Goal: Transaction & Acquisition: Book appointment/travel/reservation

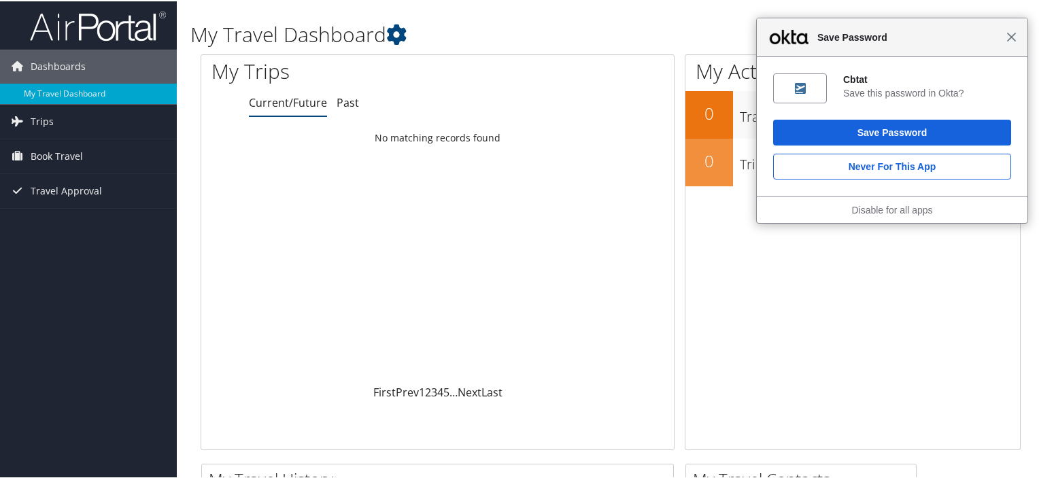
click at [1007, 34] on span "Close" at bounding box center [1012, 36] width 10 height 10
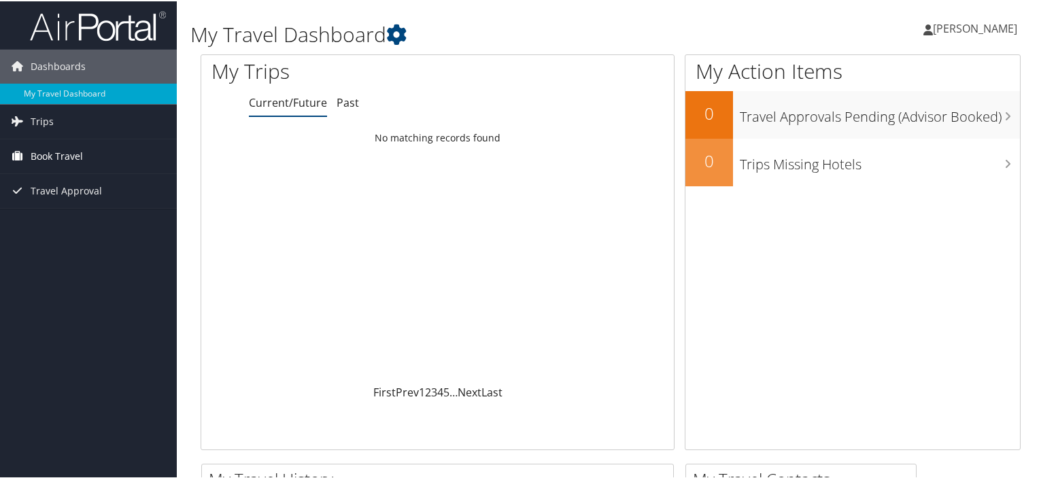
click at [116, 150] on link "Book Travel" at bounding box center [88, 155] width 177 height 34
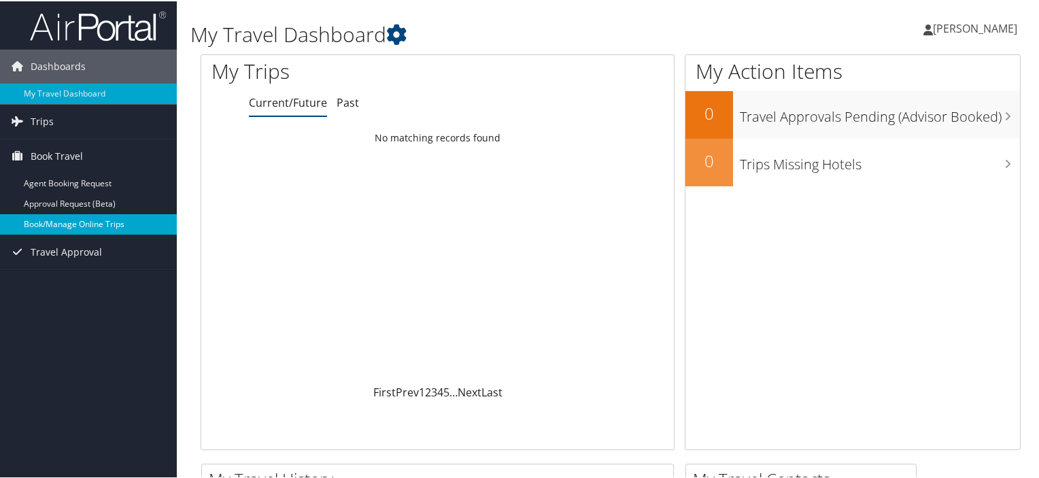
click at [95, 214] on link "Book/Manage Online Trips" at bounding box center [88, 223] width 177 height 20
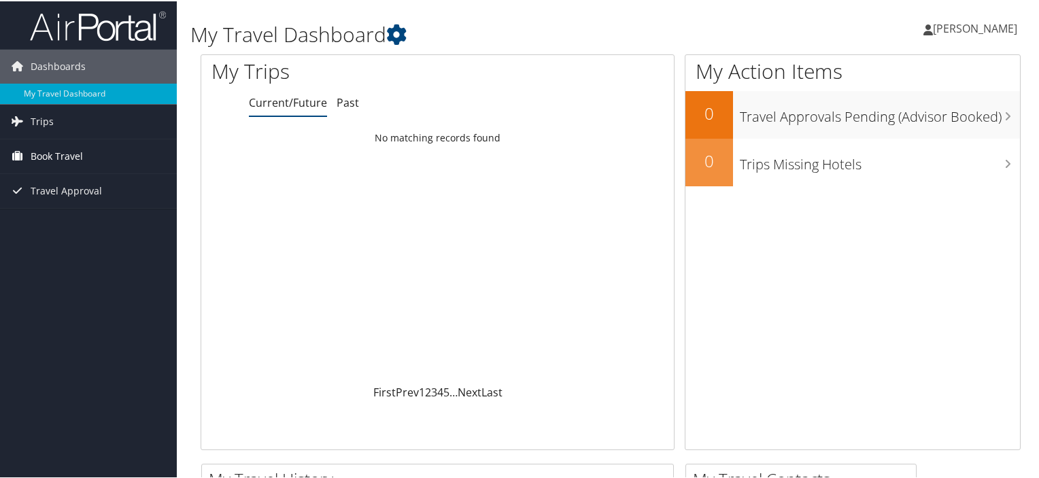
click at [76, 154] on span "Book Travel" at bounding box center [57, 155] width 52 height 34
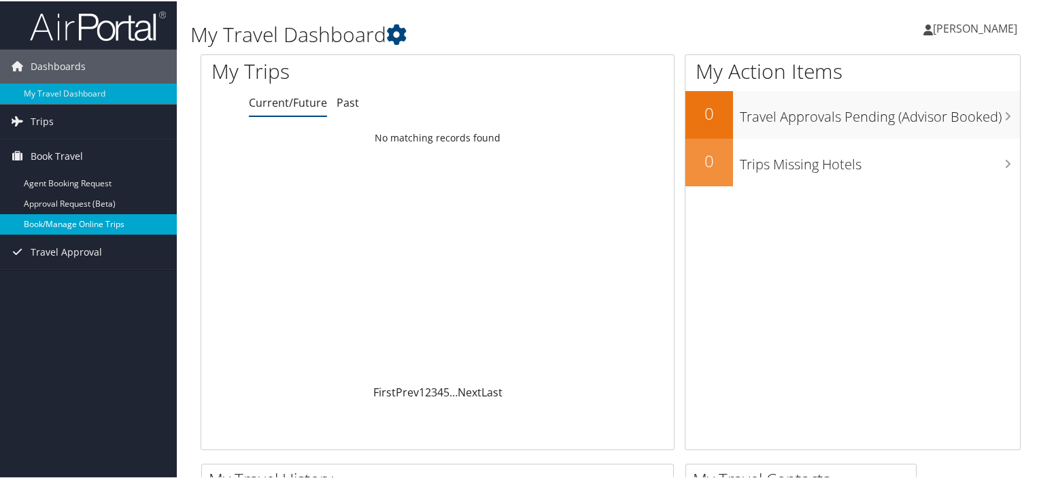
click at [71, 221] on link "Book/Manage Online Trips" at bounding box center [88, 223] width 177 height 20
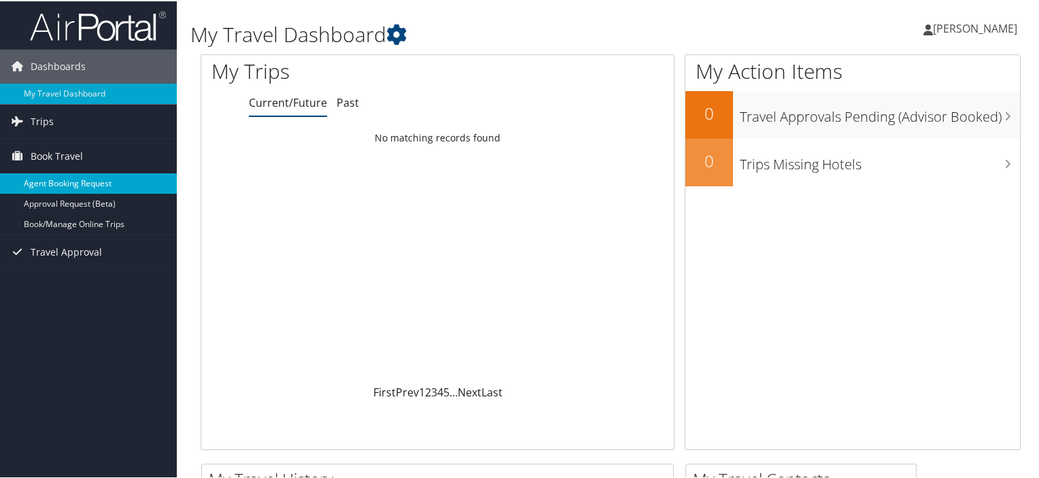
click at [114, 184] on link "Agent Booking Request" at bounding box center [88, 182] width 177 height 20
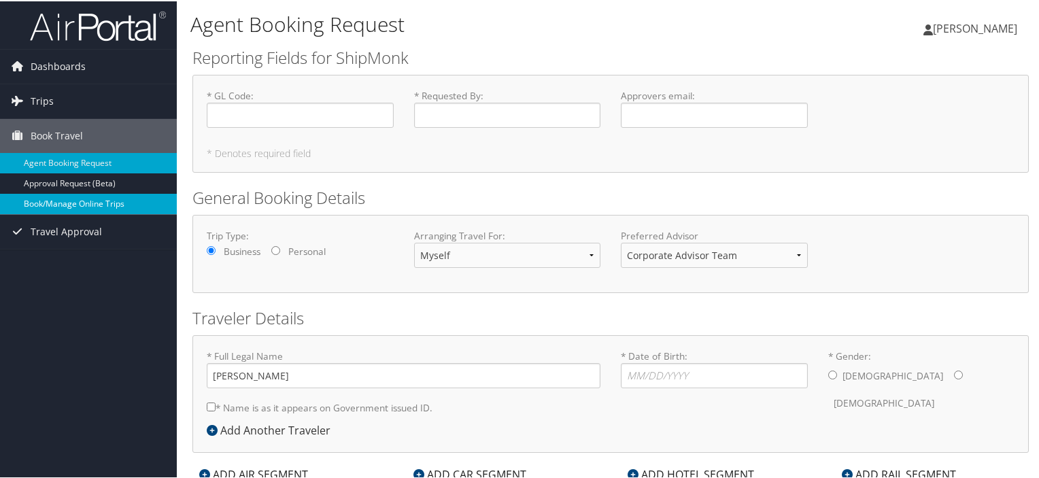
click at [63, 207] on link "Book/Manage Online Trips" at bounding box center [88, 202] width 177 height 20
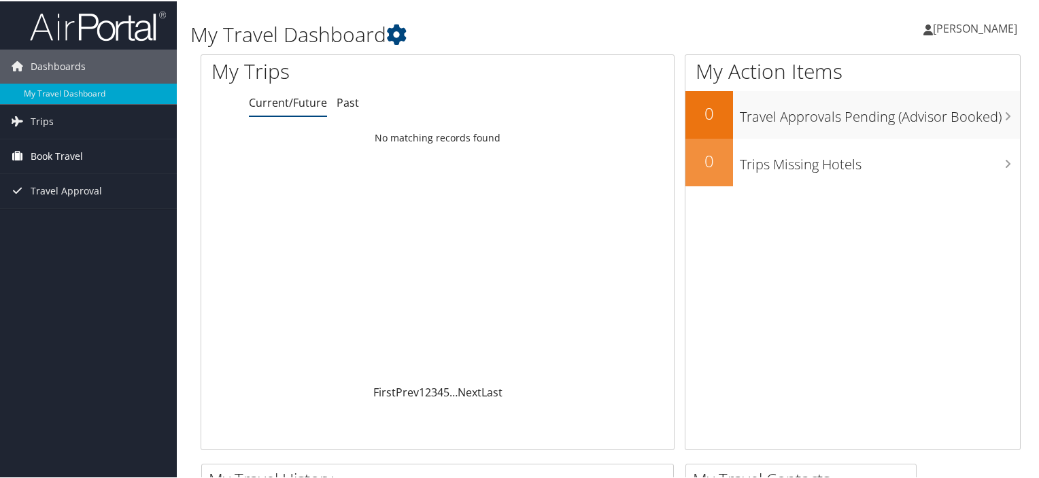
click at [46, 149] on span "Book Travel" at bounding box center [57, 155] width 52 height 34
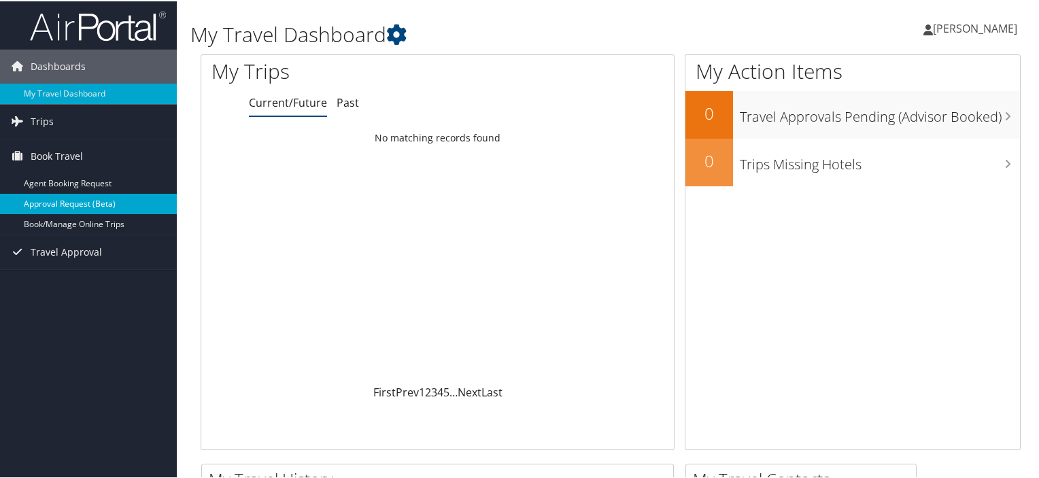
click at [72, 197] on link "Approval Request (Beta)" at bounding box center [88, 202] width 177 height 20
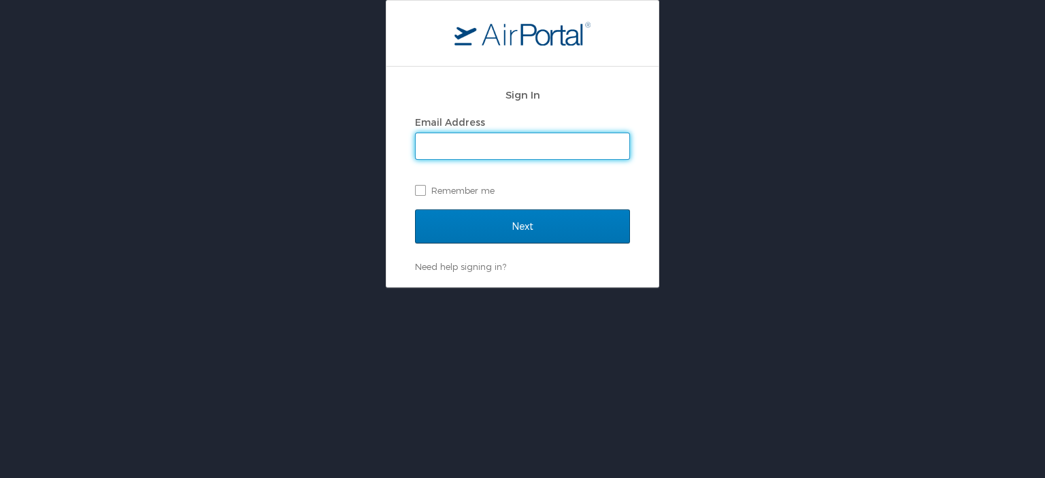
type input "[PERSON_NAME][EMAIL_ADDRESS][PERSON_NAME][DOMAIN_NAME]"
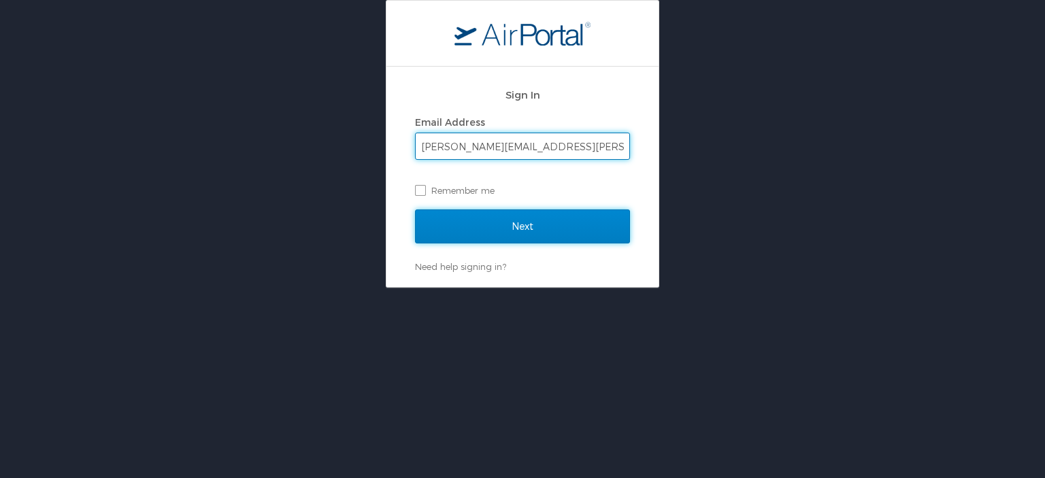
click at [498, 237] on input "Next" at bounding box center [522, 226] width 215 height 34
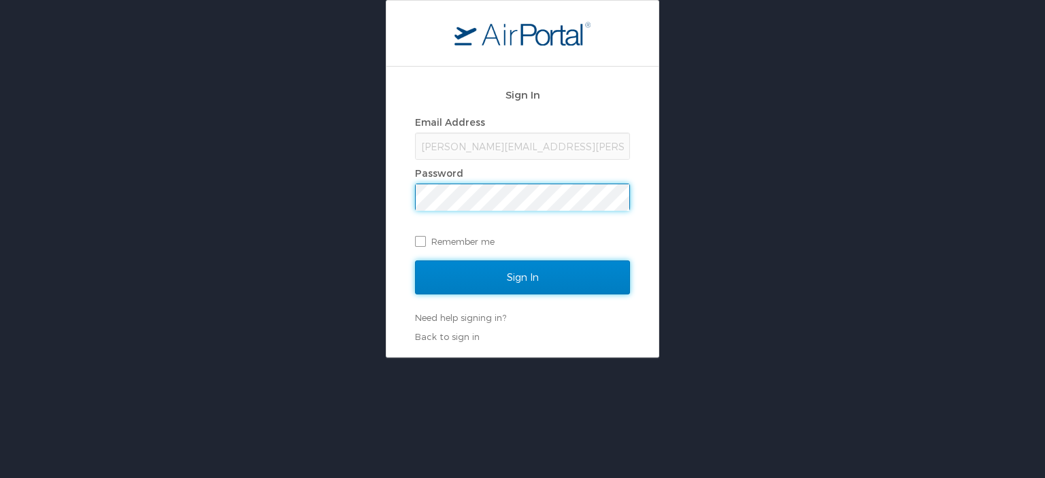
click at [514, 272] on input "Sign In" at bounding box center [522, 277] width 215 height 34
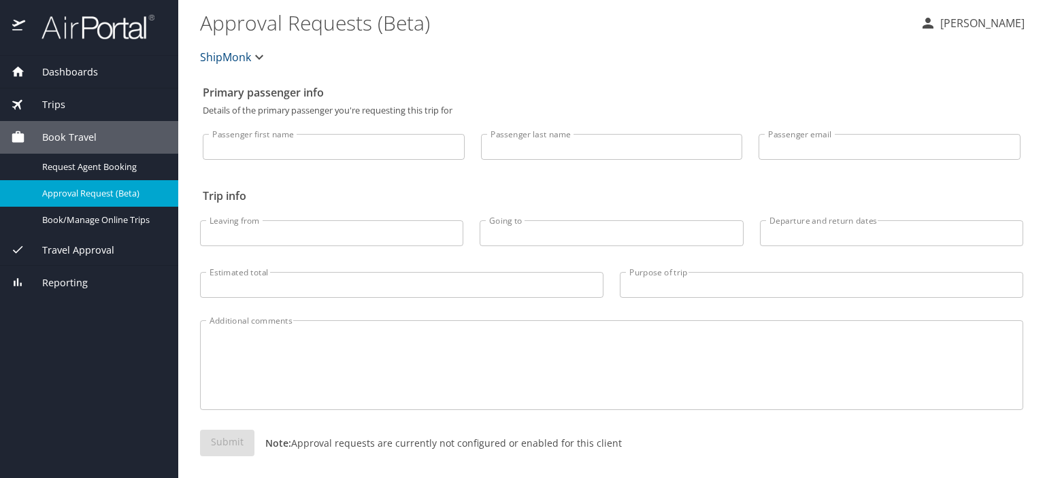
scroll to position [7, 0]
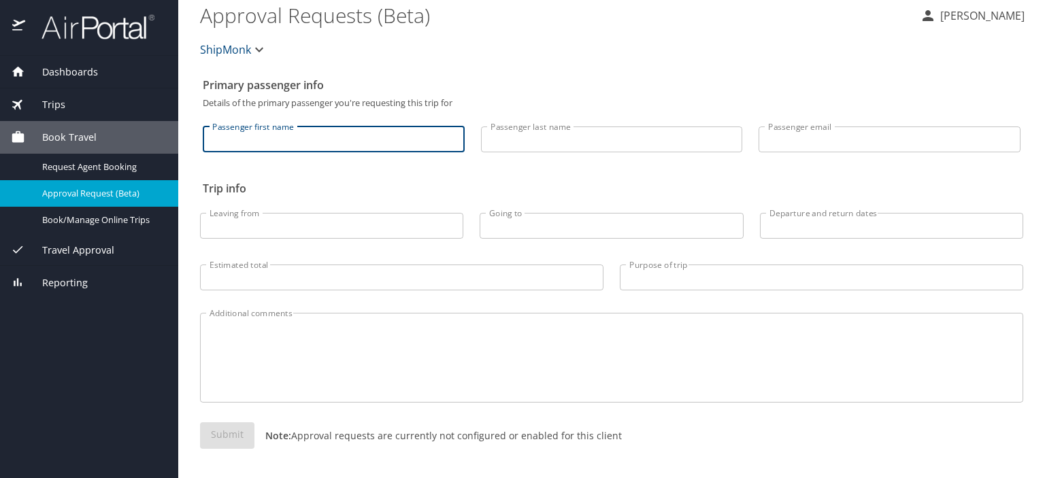
click at [253, 139] on input "Passenger first name" at bounding box center [334, 139] width 262 height 26
type input "[PERSON_NAME]"
click at [538, 145] on input "Passenger last name" at bounding box center [612, 139] width 262 height 26
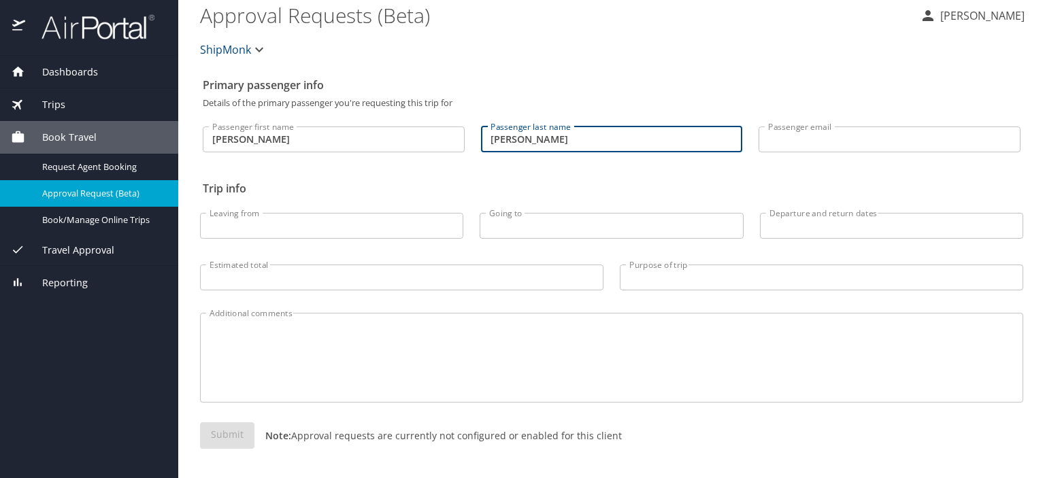
type input "[PERSON_NAME]"
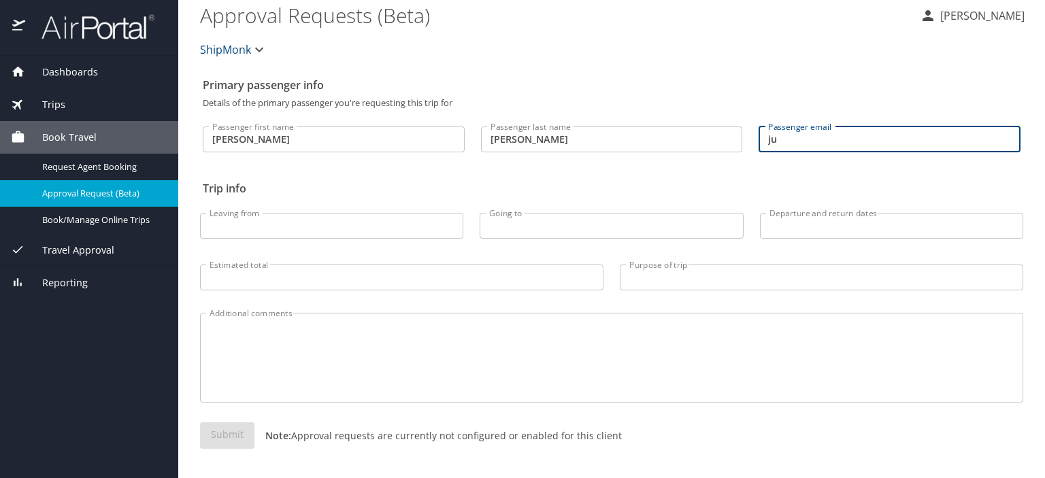
type input "julissa.guzman@shipmonk.com"
click at [339, 224] on input "Leaving from" at bounding box center [331, 226] width 263 height 26
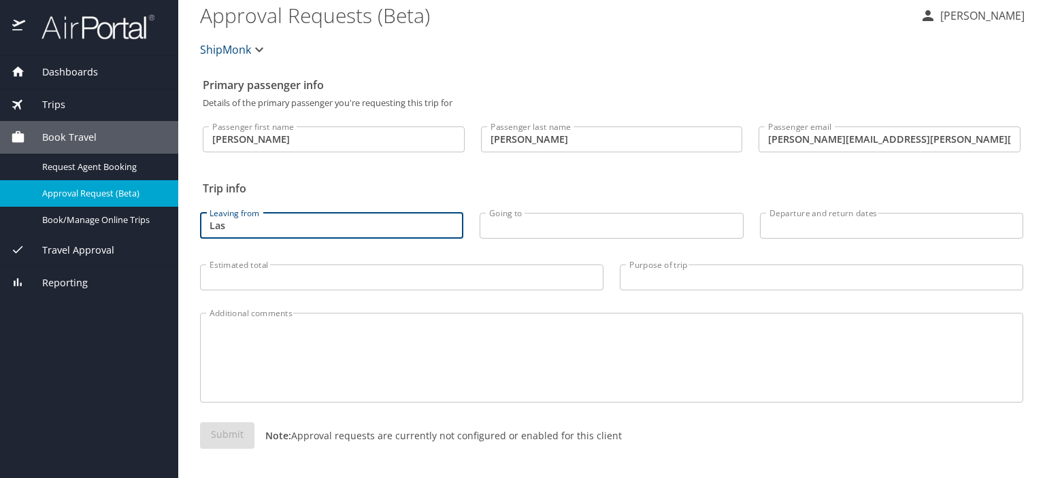
type input "Las Vegas, NV"
click at [536, 223] on input "Going to" at bounding box center [610, 226] width 263 height 26
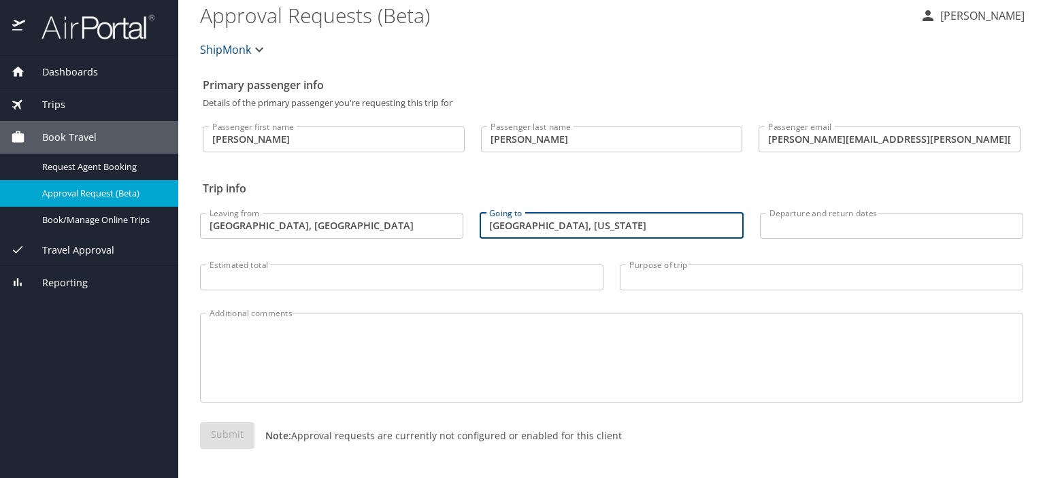
type input "Louisville, Kentucky"
click at [791, 232] on input "Departure and return dates" at bounding box center [891, 226] width 263 height 26
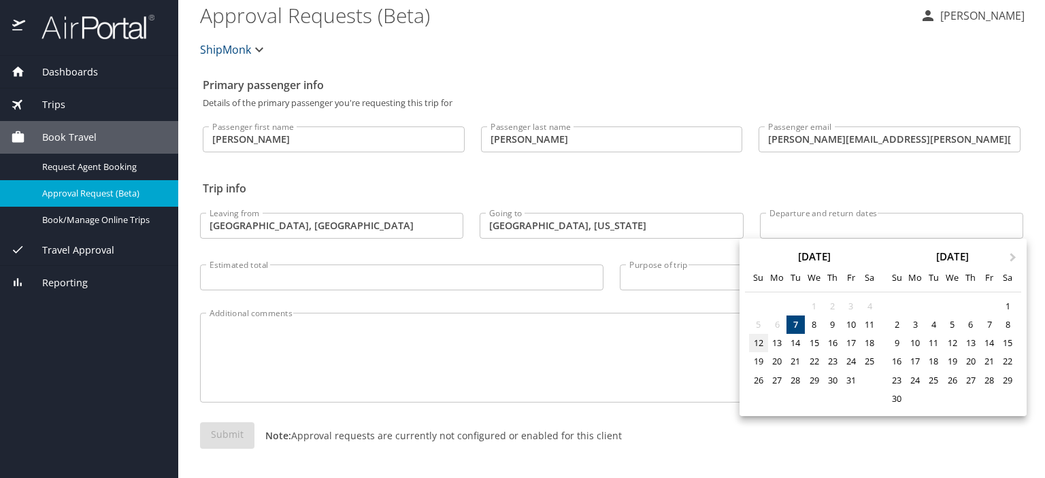
click at [754, 345] on div "12" at bounding box center [758, 343] width 18 height 18
click at [846, 343] on div "17" at bounding box center [850, 343] width 18 height 18
type input "10/12/2025 🠦 10/17/2025"
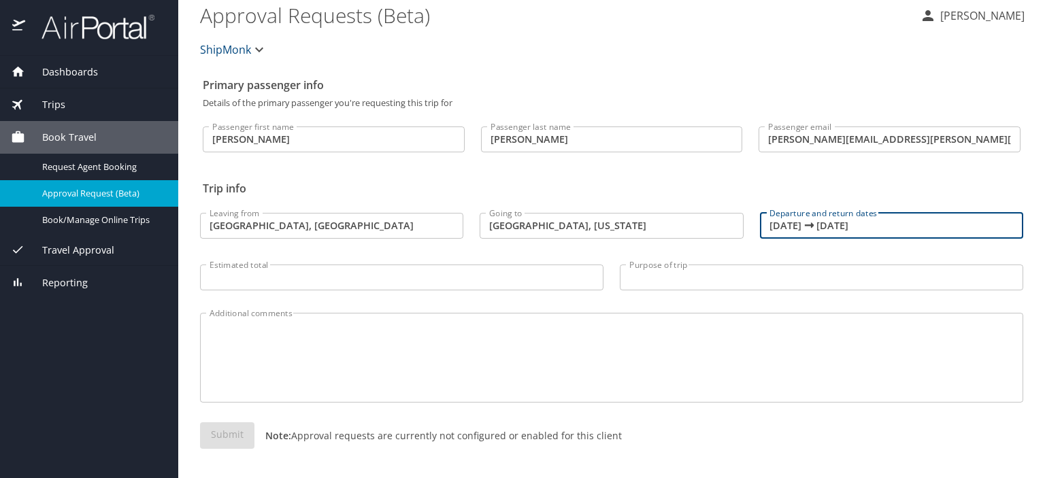
click at [324, 279] on input "Estimated total" at bounding box center [401, 278] width 403 height 26
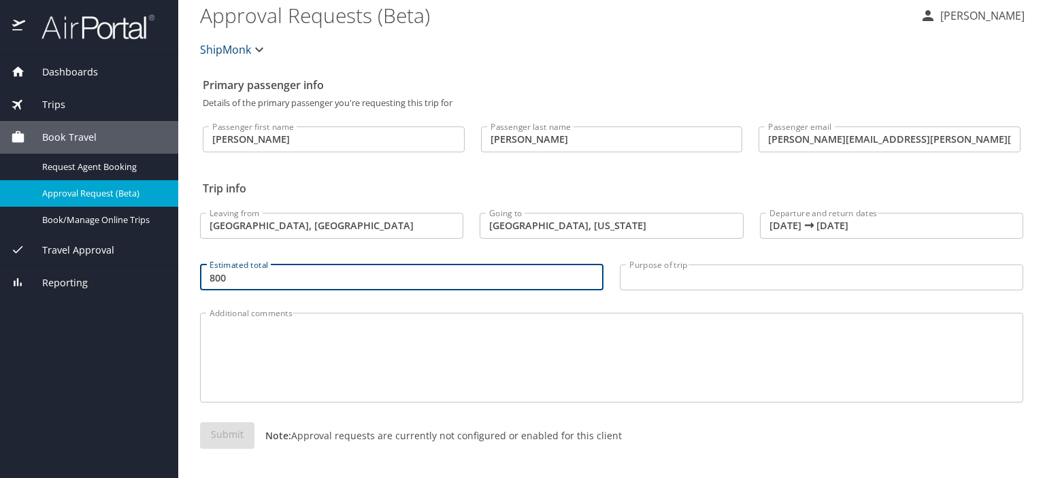
type input "800"
click at [645, 284] on input "Purpose of trip" at bounding box center [821, 278] width 403 height 26
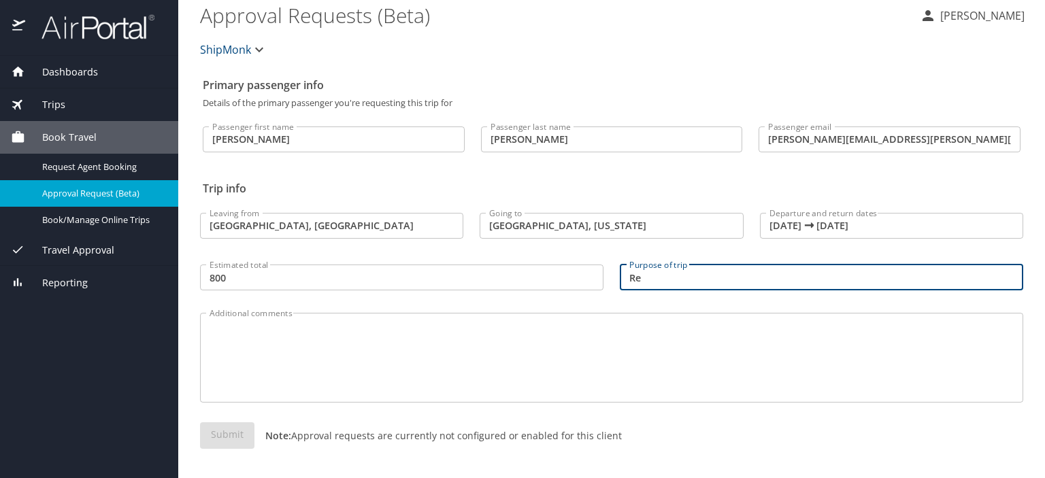
type input "R"
type input "Training and Job Fair"
click at [212, 436] on div "Submit Note: Approval requests are currently not configured or enabled for this…" at bounding box center [611, 446] width 823 height 48
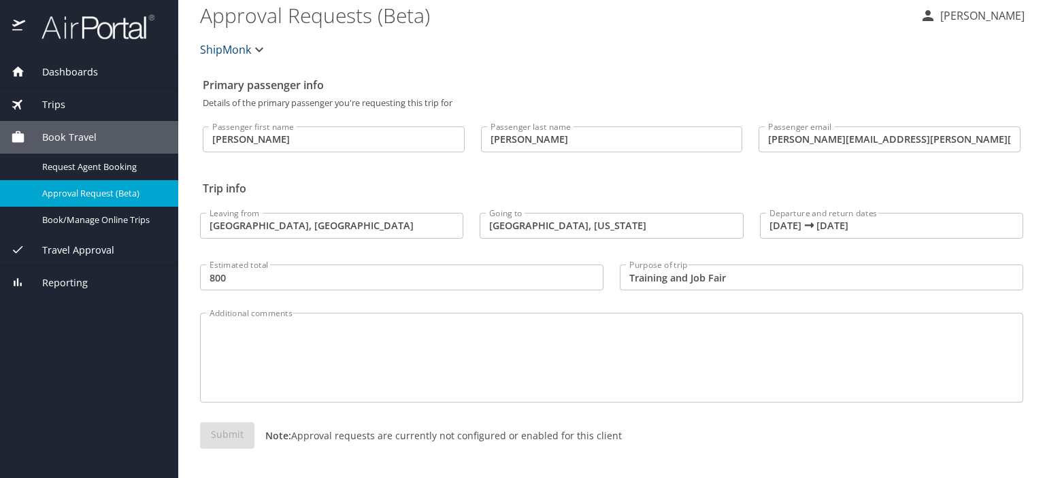
click at [237, 40] on span "ShipMonk" at bounding box center [225, 49] width 51 height 19
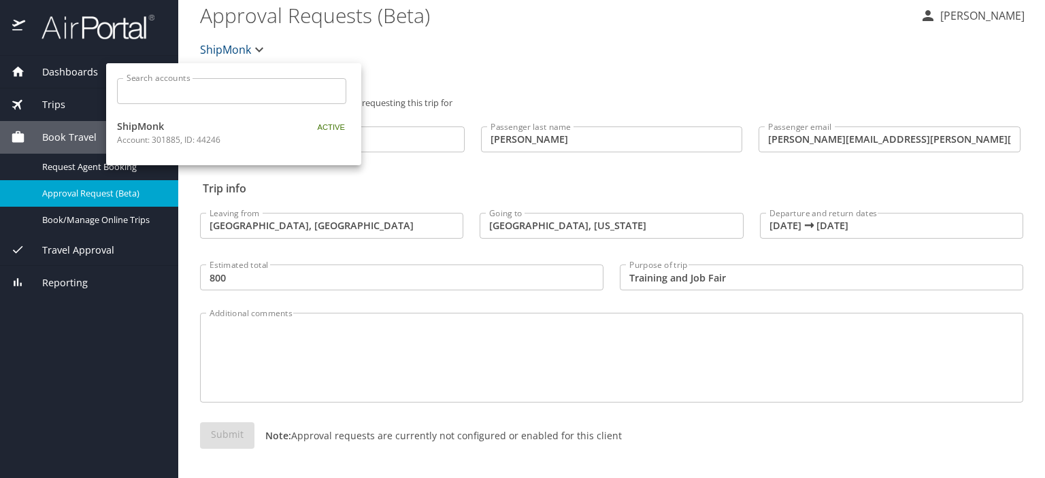
click at [445, 80] on div at bounding box center [522, 239] width 1045 height 478
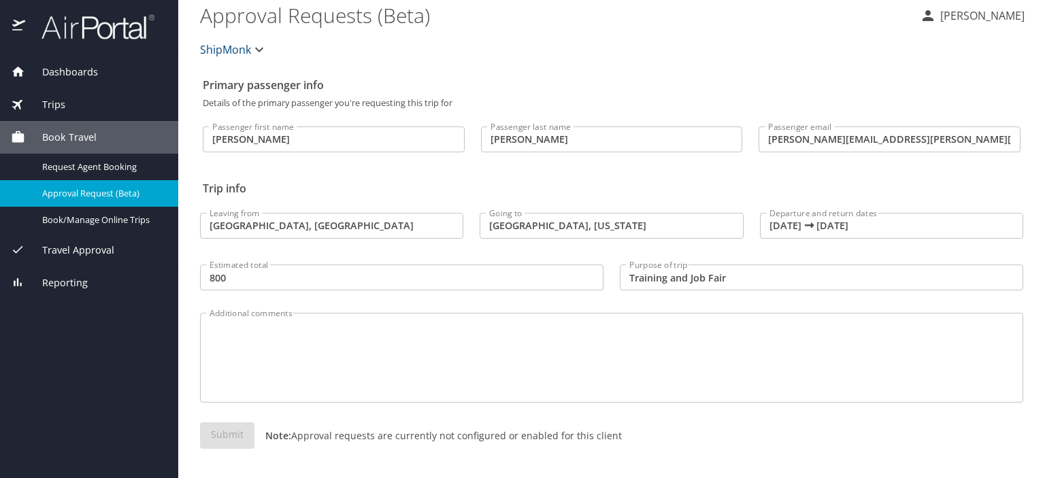
click at [367, 344] on textarea "Additional comments" at bounding box center [611, 358] width 804 height 65
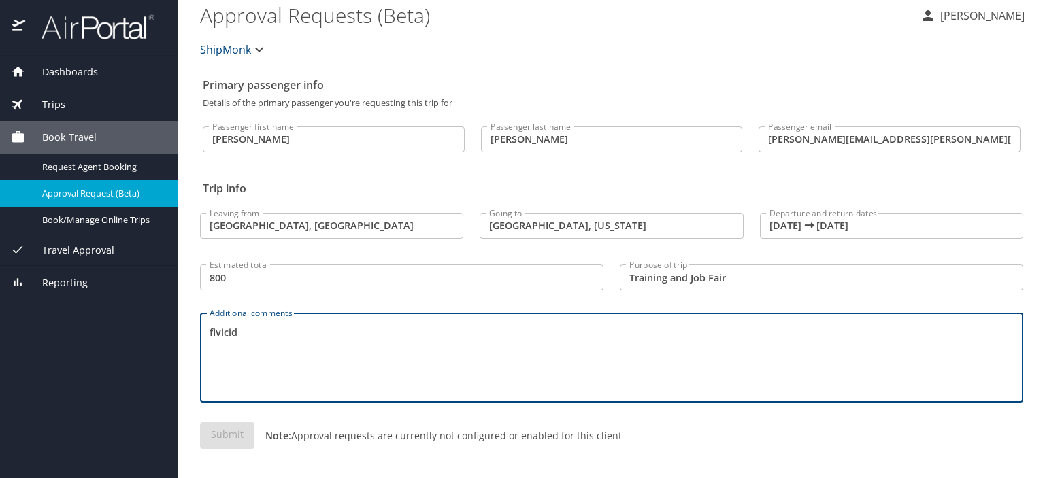
type textarea "fivicid"
click at [438, 421] on div "Submit Note: Approval requests are currently not configured or enabled for this…" at bounding box center [611, 446] width 839 height 65
drag, startPoint x: 272, startPoint y: 331, endPoint x: 171, endPoint y: 326, distance: 101.5
click at [171, 326] on div "Dashboards My Travel Dashboard Trips Current / Future Trips Past Trips Trips Mi…" at bounding box center [522, 239] width 1045 height 478
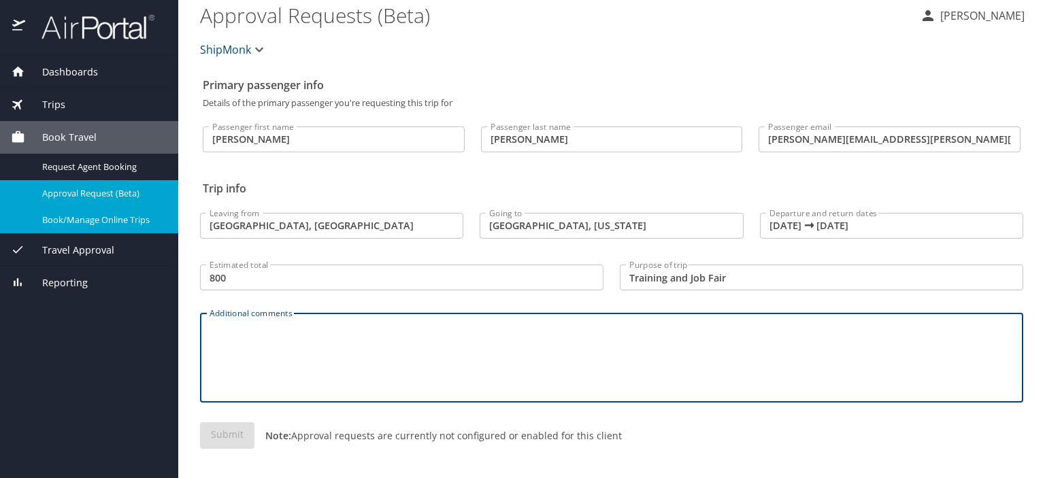
click at [83, 217] on span "Book/Manage Online Trips" at bounding box center [102, 220] width 120 height 13
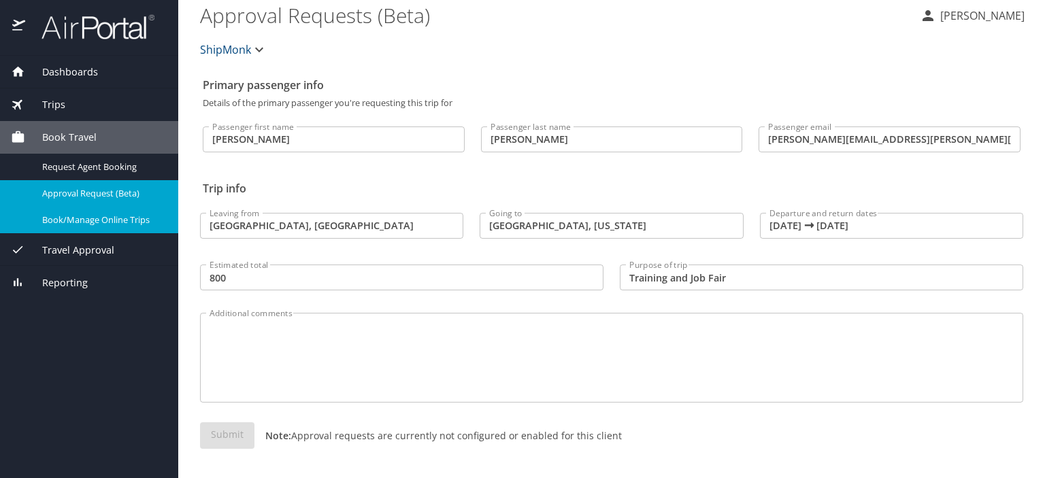
click at [103, 75] on div "Dashboards" at bounding box center [89, 72] width 156 height 15
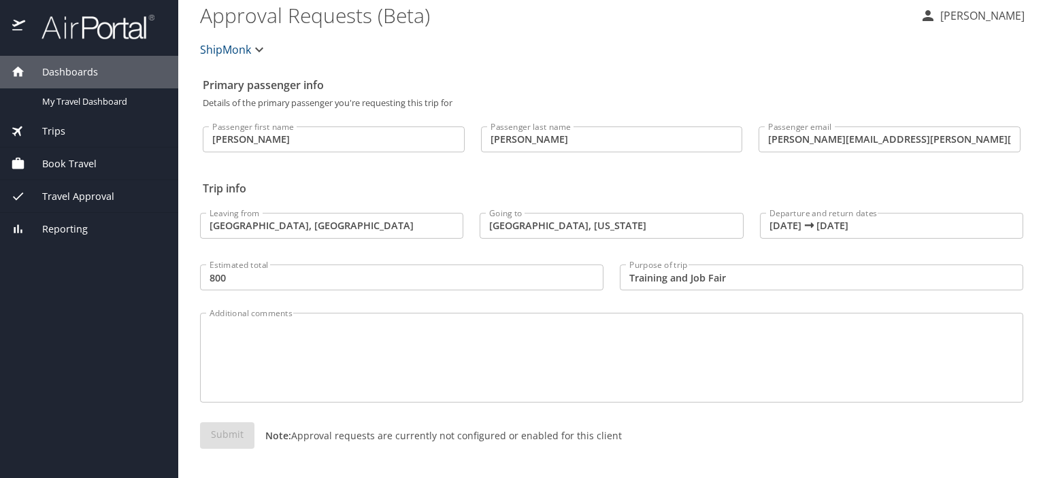
click at [72, 168] on span "Book Travel" at bounding box center [60, 163] width 71 height 15
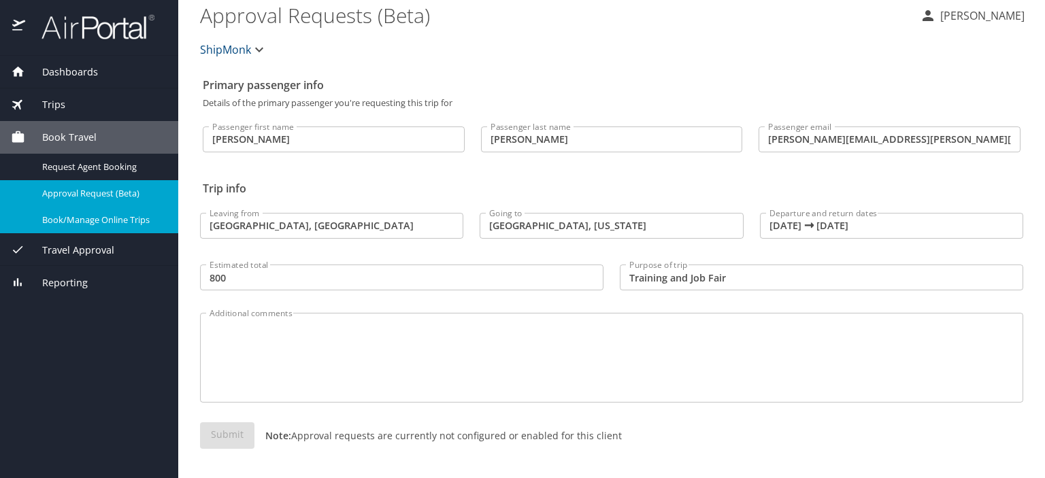
click at [88, 214] on span "Book/Manage Online Trips" at bounding box center [102, 220] width 120 height 13
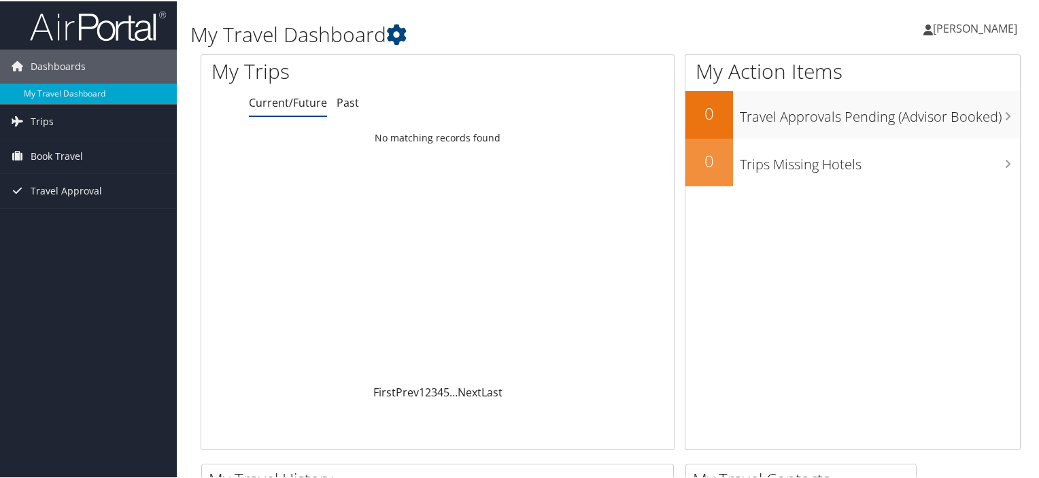
click at [35, 146] on span "Book Travel" at bounding box center [57, 155] width 52 height 34
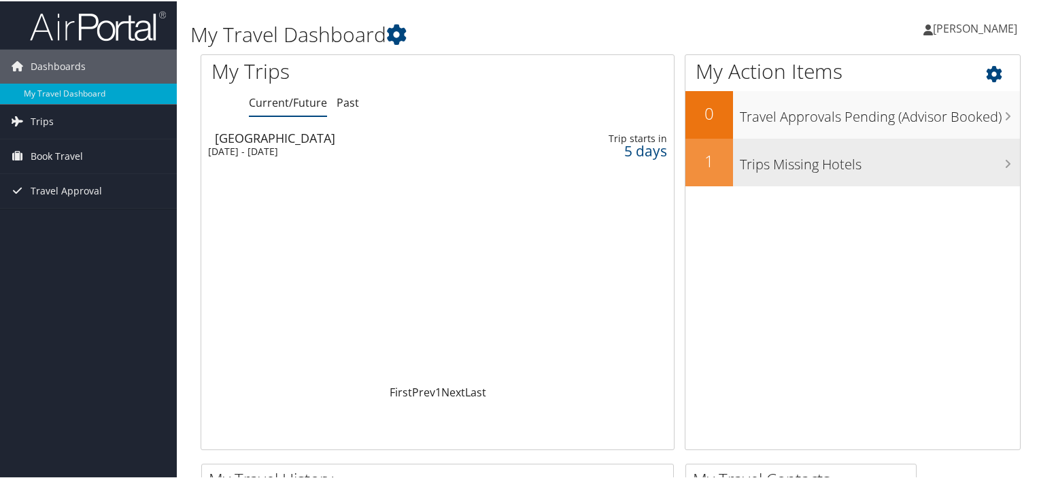
click at [773, 155] on h3 "Trips Missing Hotels" at bounding box center [880, 160] width 280 height 26
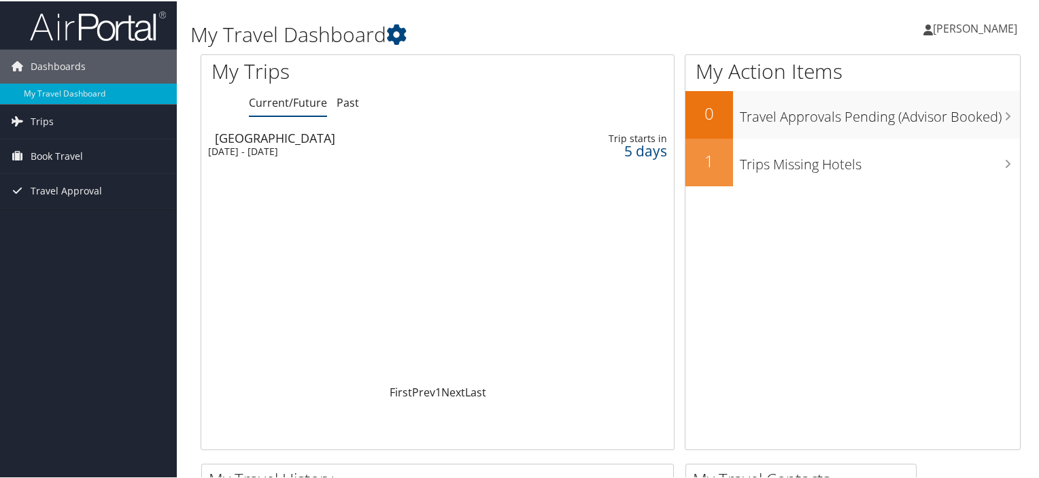
click at [460, 124] on td "Louisville Sun 12 Oct 2025 - Fri 17 Oct 2025" at bounding box center [357, 143] width 313 height 38
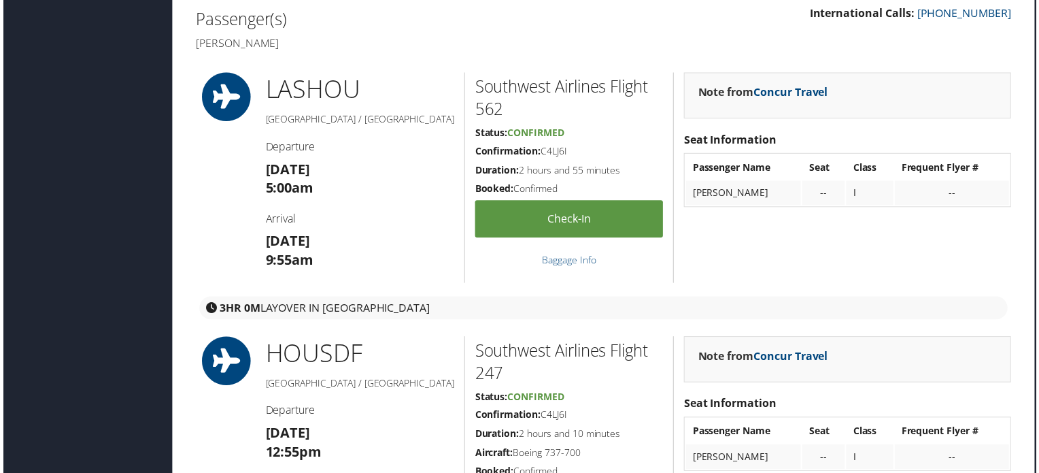
scroll to position [420, 7]
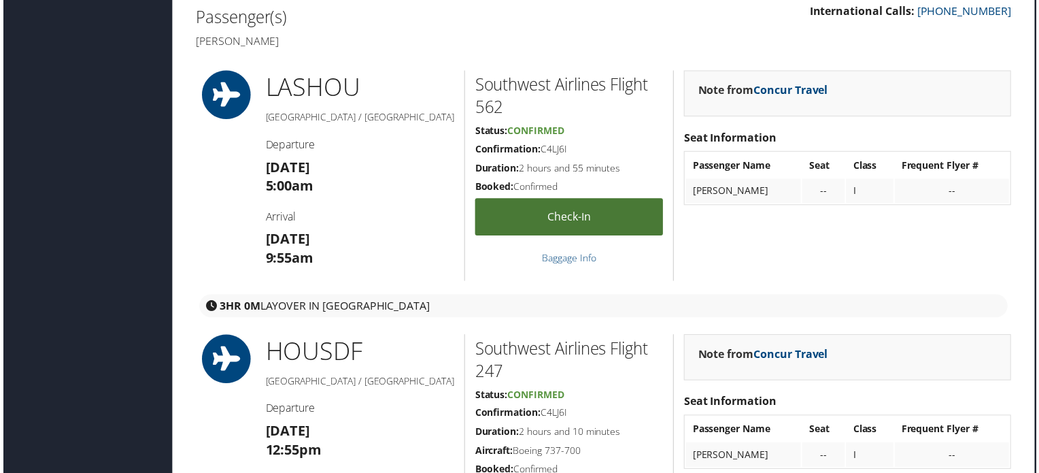
click at [539, 206] on link "Check-in" at bounding box center [569, 217] width 189 height 37
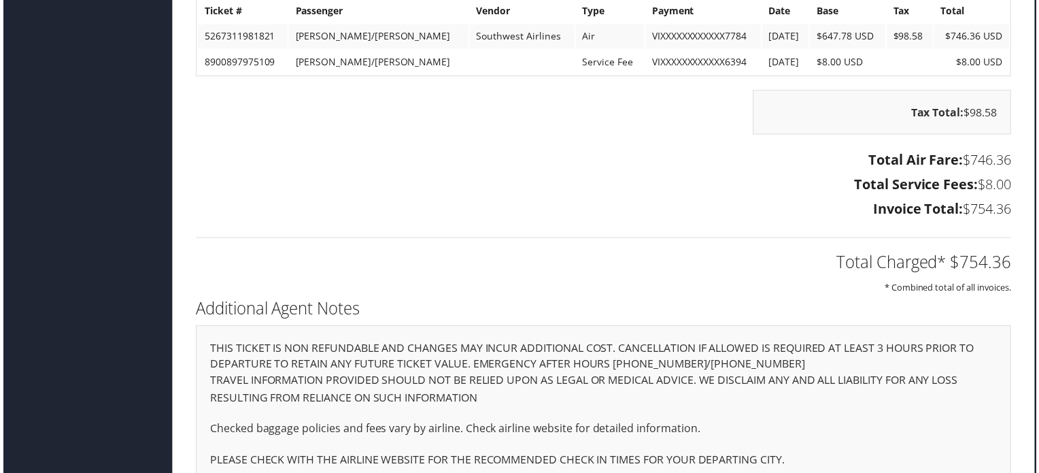
scroll to position [1804, 7]
